Goal: Navigation & Orientation: Find specific page/section

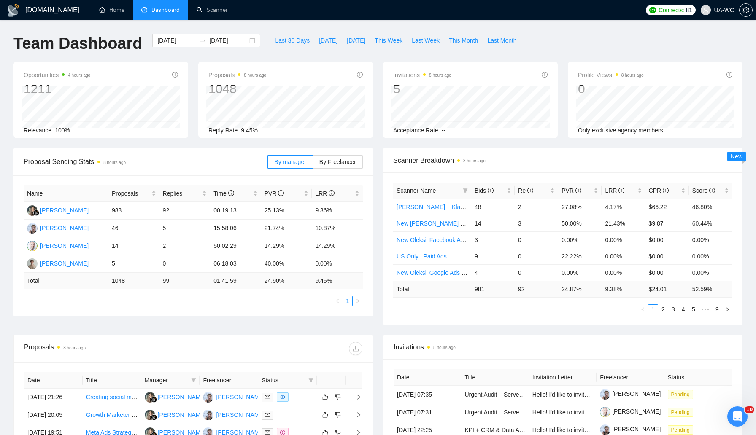
click at [168, 17] on li "Dashboard" at bounding box center [160, 10] width 55 height 20
click at [106, 14] on link "Home" at bounding box center [111, 9] width 25 height 7
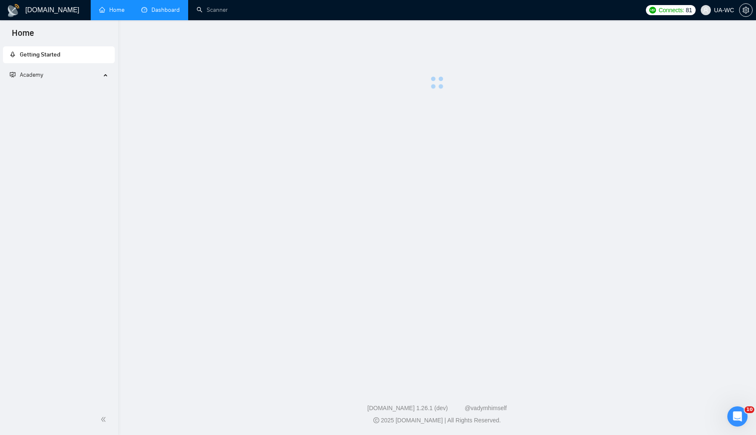
click at [162, 15] on span "🚀 GigRadar Quick Start" at bounding box center [141, 15] width 255 height 17
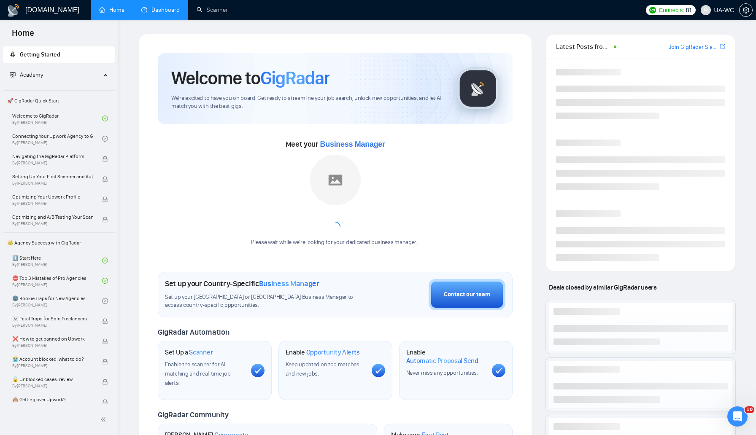
click at [162, 14] on link "Dashboard" at bounding box center [160, 9] width 38 height 7
